Goal: Information Seeking & Learning: Learn about a topic

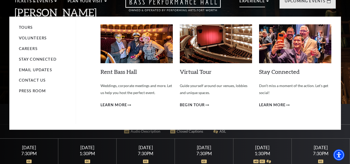
scroll to position [25, 0]
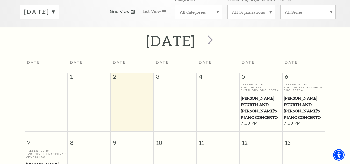
scroll to position [86, 0]
click at [217, 40] on span "next" at bounding box center [210, 40] width 15 height 15
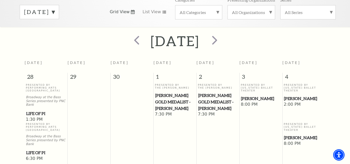
scroll to position [46, 0]
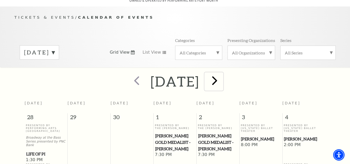
click at [222, 73] on span "next" at bounding box center [214, 80] width 15 height 15
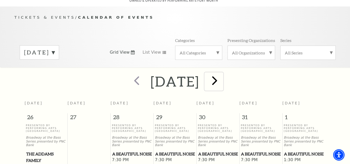
click at [222, 79] on span "next" at bounding box center [214, 80] width 15 height 15
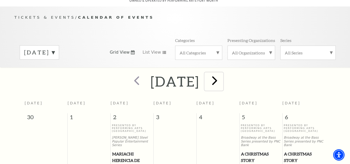
click at [222, 79] on span "next" at bounding box center [214, 80] width 15 height 15
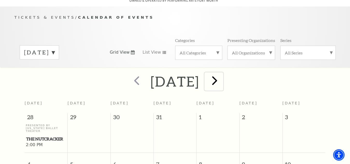
click at [222, 78] on span "next" at bounding box center [214, 80] width 15 height 15
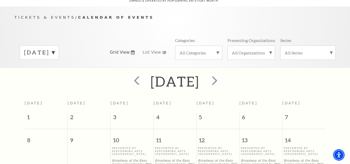
click at [129, 81] on span "prev" at bounding box center [136, 80] width 15 height 15
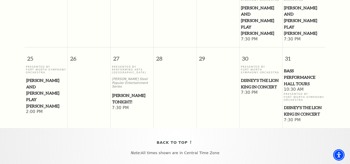
scroll to position [355, 0]
click at [127, 92] on span "Mark Twain Tonight!" at bounding box center [132, 98] width 40 height 13
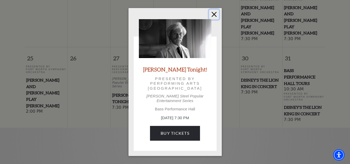
click at [210, 17] on button "Close" at bounding box center [214, 15] width 10 height 10
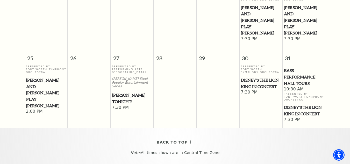
click at [129, 65] on p "Presented By Performing Arts Fort Worth" at bounding box center [132, 69] width 40 height 9
click at [124, 77] on p "Irwin Steel Popular Entertainment Series" at bounding box center [132, 82] width 40 height 11
drag, startPoint x: 139, startPoint y: 70, endPoint x: 134, endPoint y: 69, distance: 5.1
click at [134, 77] on p "Irwin Steel Popular Entertainment Series" at bounding box center [132, 82] width 40 height 11
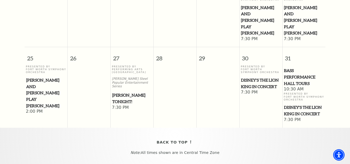
click at [122, 77] on p "Irwin Steel Popular Entertainment Series" at bounding box center [132, 82] width 40 height 11
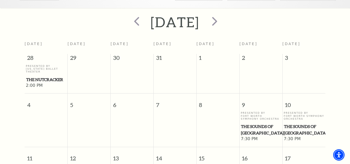
scroll to position [117, 0]
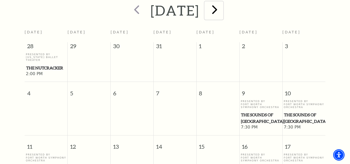
click at [222, 6] on span "next" at bounding box center [214, 9] width 15 height 15
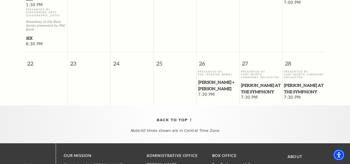
scroll to position [324, 0]
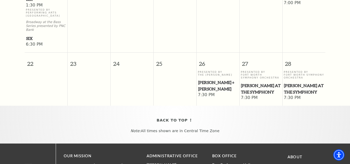
click at [253, 82] on span "[PERSON_NAME] at the Symphony" at bounding box center [261, 88] width 40 height 13
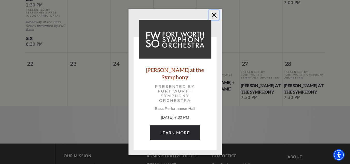
click at [215, 14] on button "Close" at bounding box center [214, 15] width 10 height 10
